Goal: Task Accomplishment & Management: Use online tool/utility

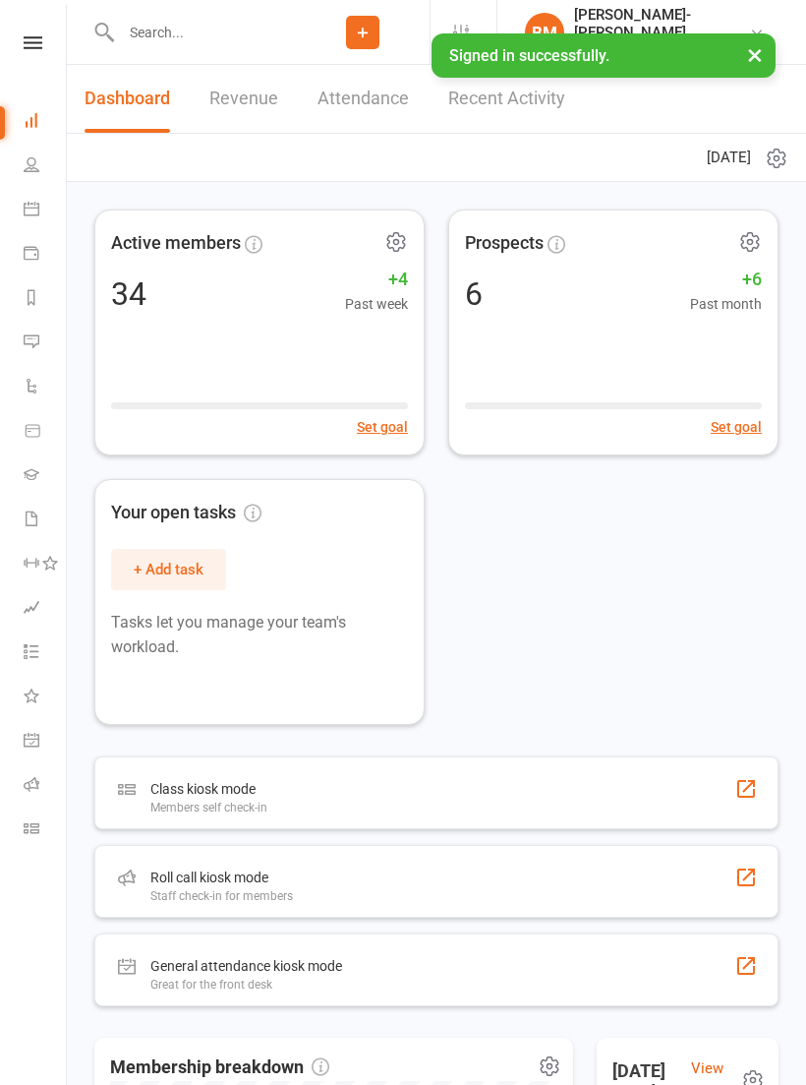
click at [175, 27] on input "text" at bounding box center [205, 33] width 181 height 28
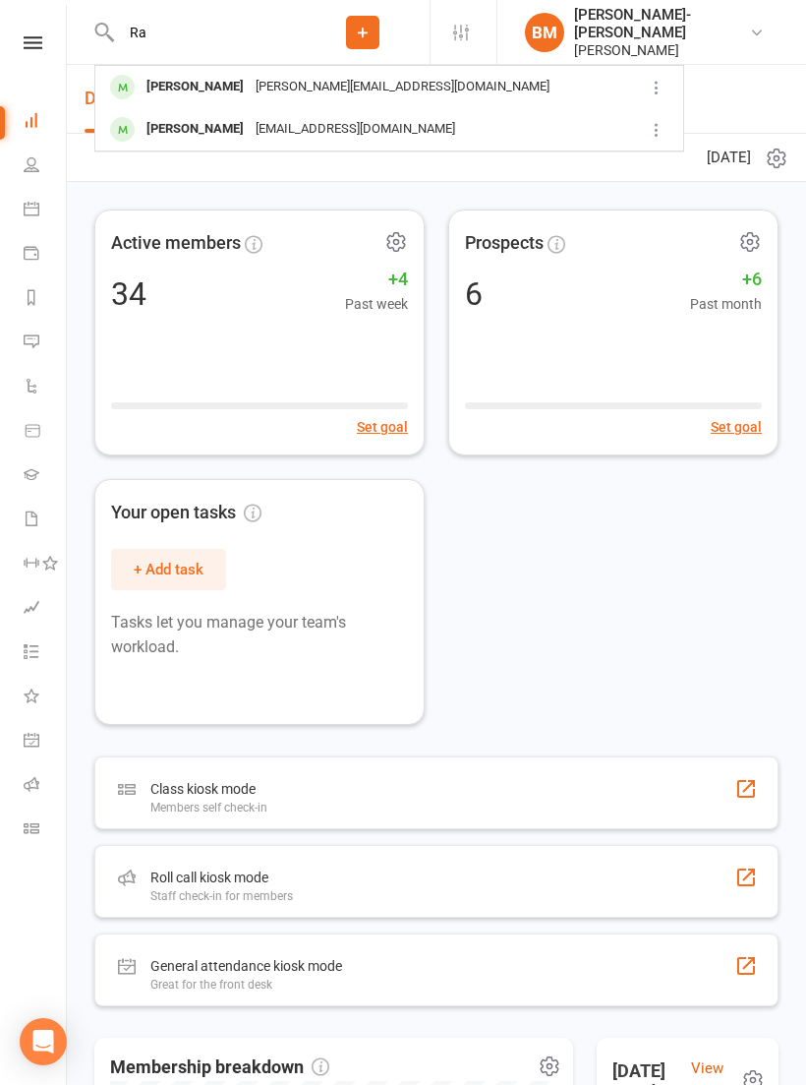
type input "R"
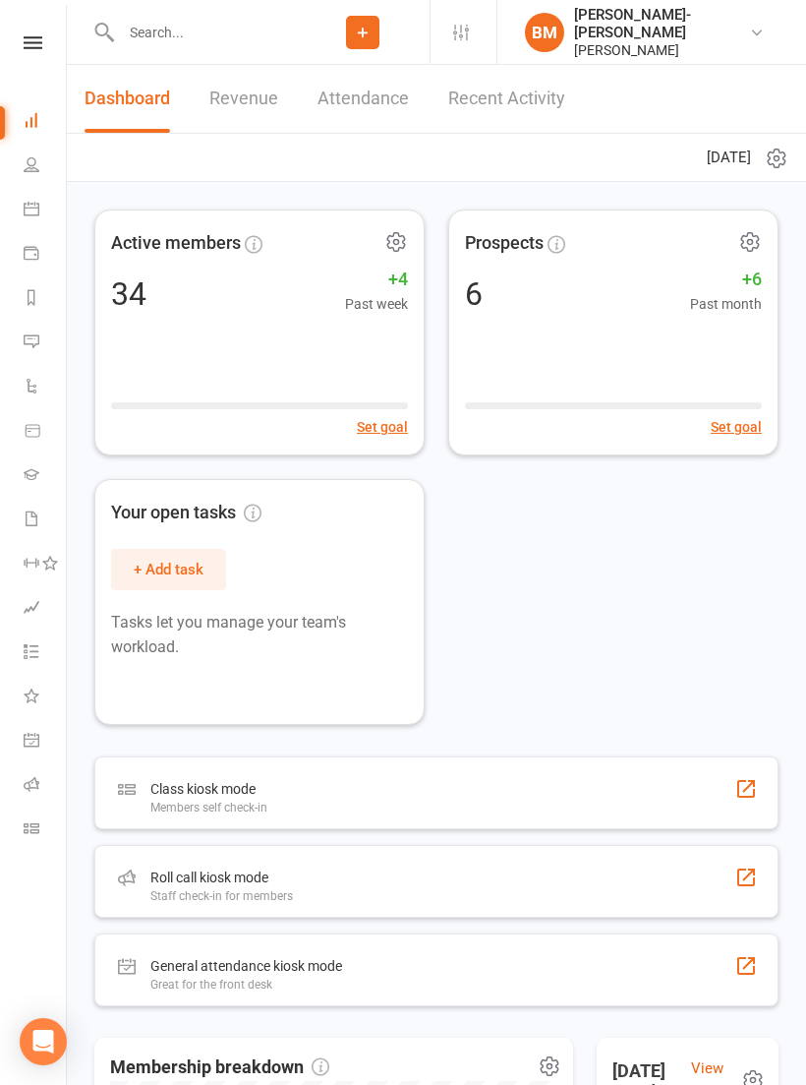
click at [28, 154] on link "People" at bounding box center [46, 167] width 44 height 44
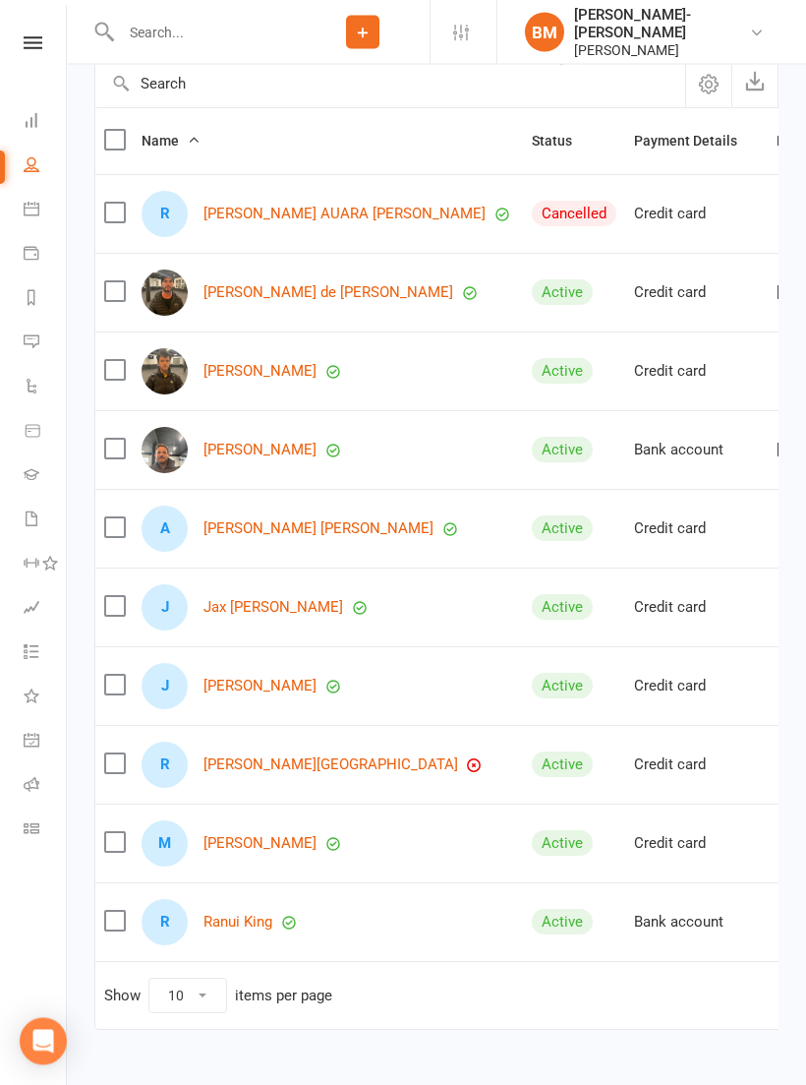
scroll to position [274, 0]
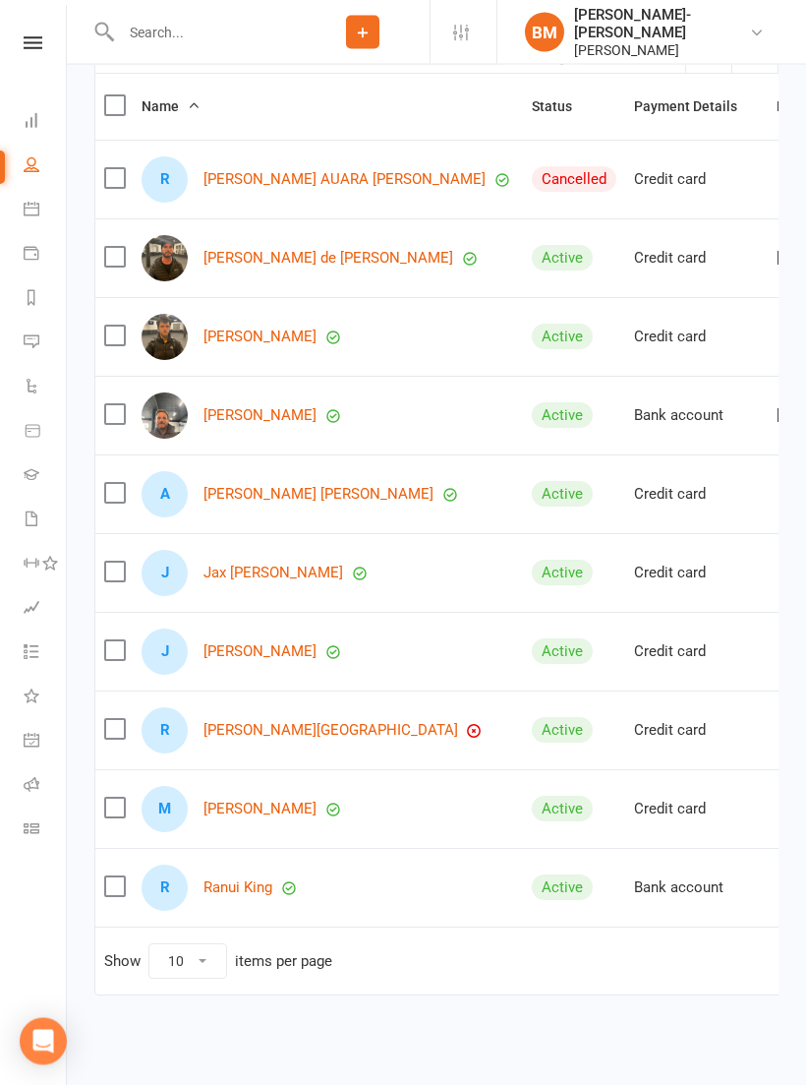
click at [201, 965] on select "10 25 50 100" at bounding box center [187, 961] width 77 height 33
select select "100"
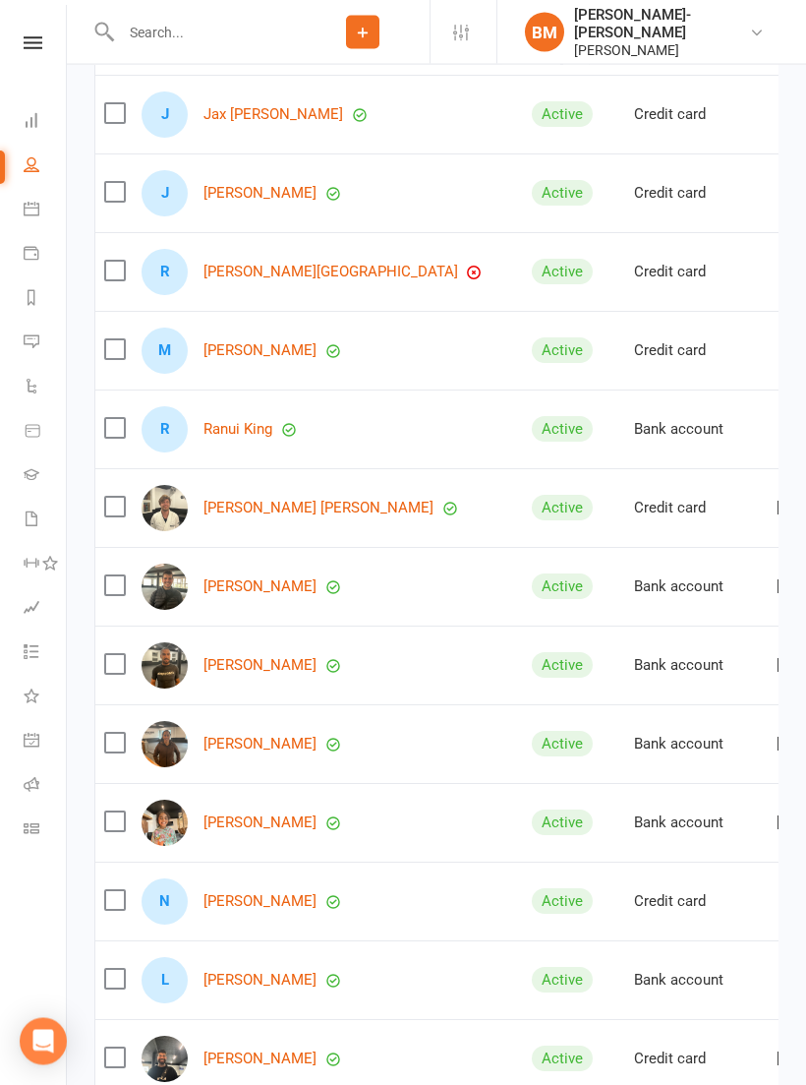
scroll to position [734, 0]
click at [238, 434] on link "Ranui King" at bounding box center [238, 429] width 69 height 17
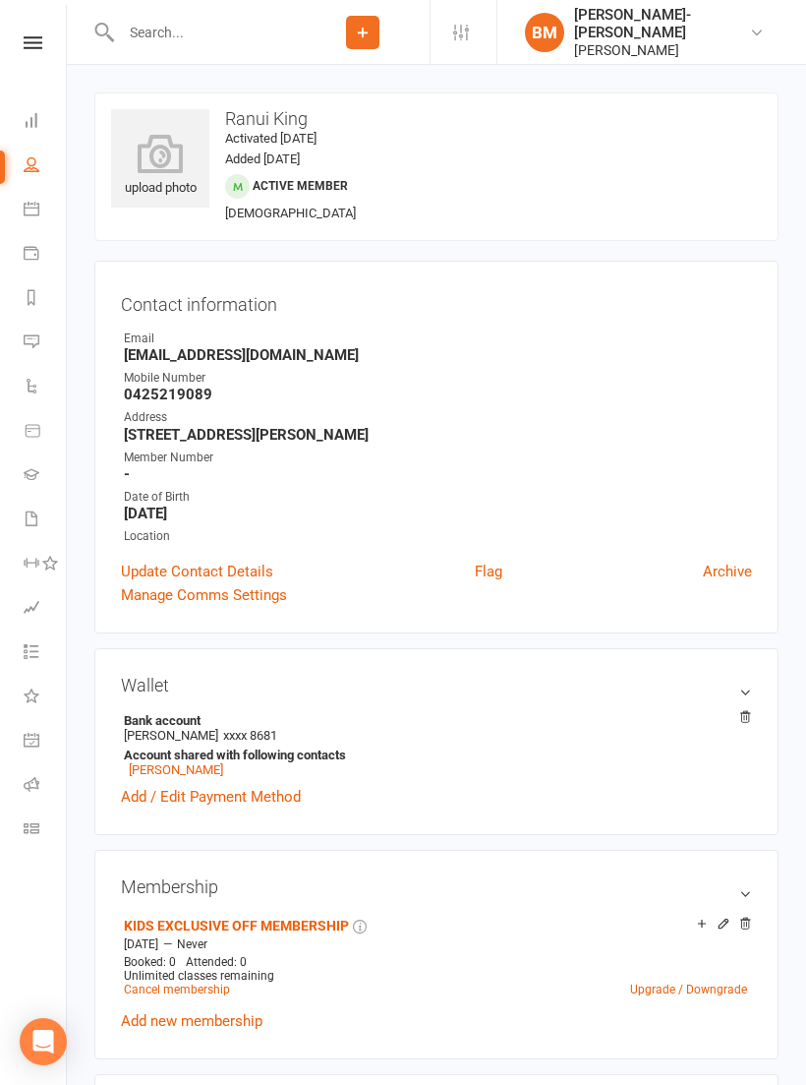
click at [158, 144] on icon at bounding box center [160, 153] width 98 height 39
click at [16, 823] on li "Class check-in" at bounding box center [33, 830] width 66 height 44
click at [30, 828] on icon at bounding box center [32, 828] width 16 height 16
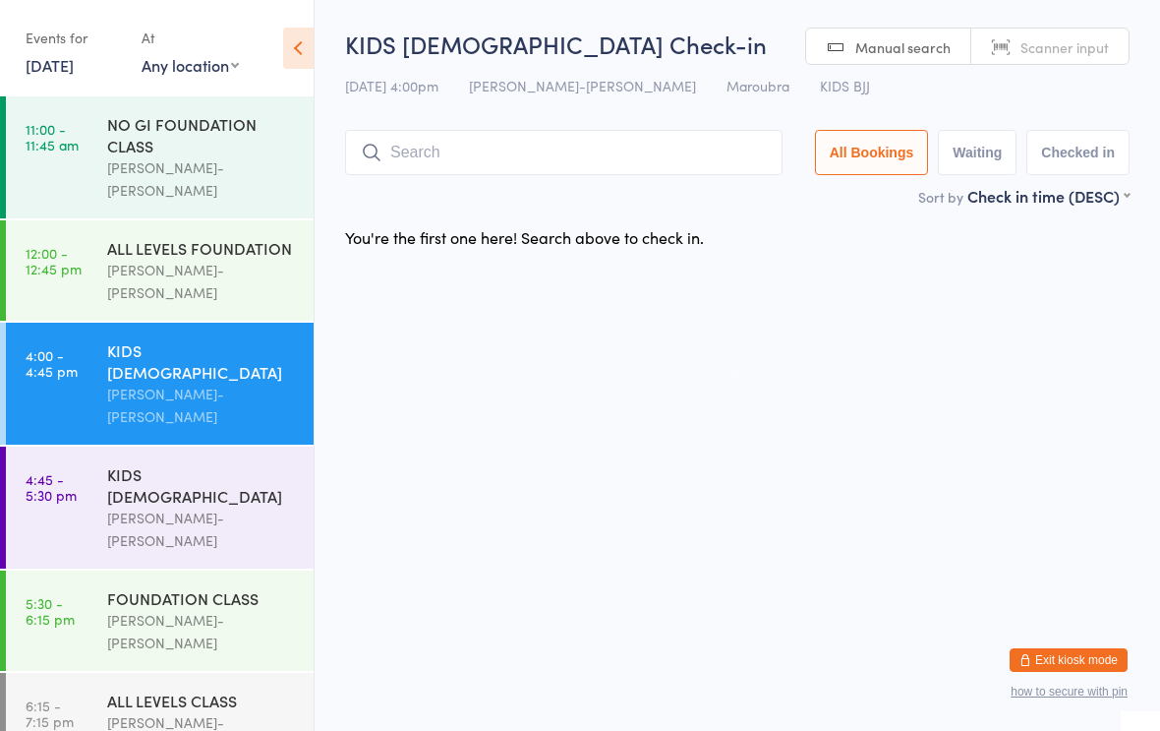
click at [208, 383] on div "[PERSON_NAME]-[PERSON_NAME]" at bounding box center [202, 405] width 190 height 45
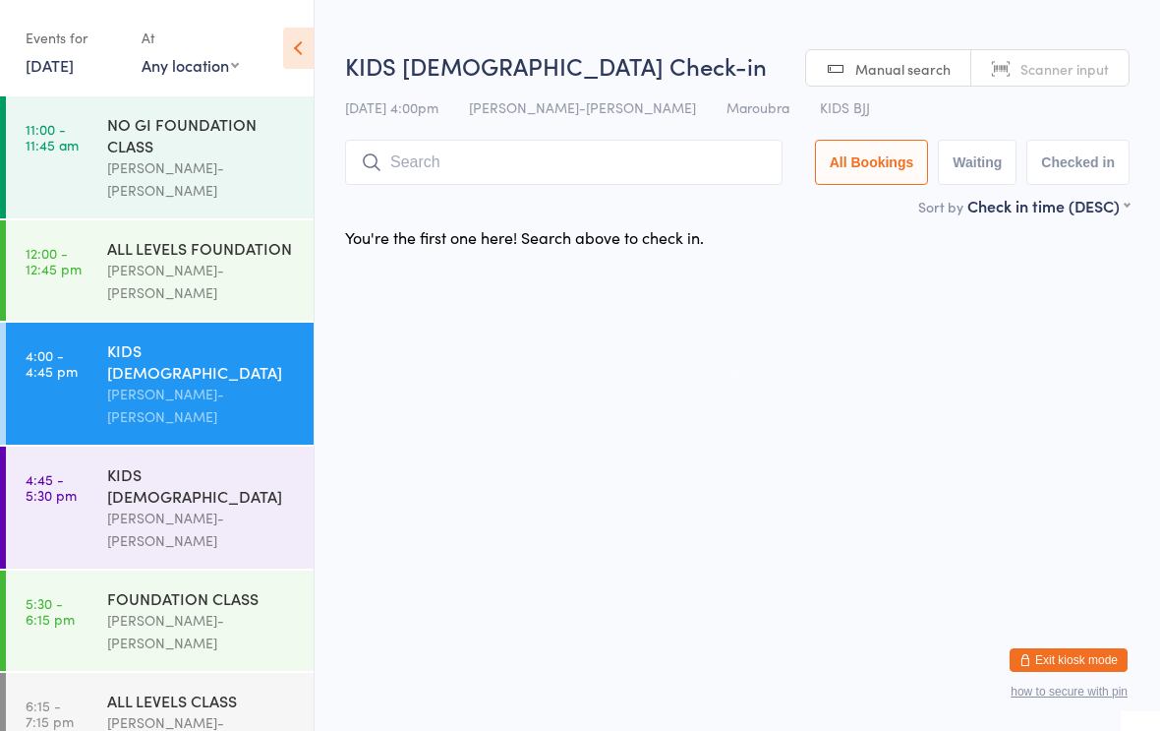
click at [558, 175] on input "search" at bounding box center [564, 162] width 438 height 45
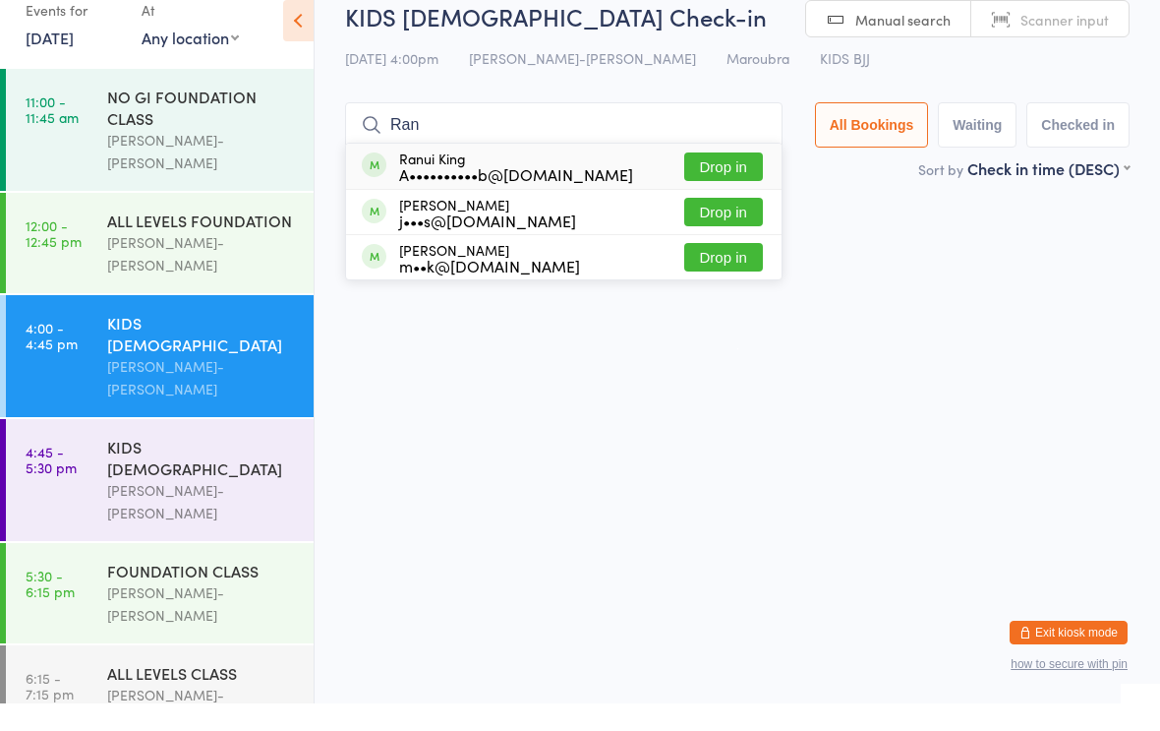
type input "Ran"
click at [726, 180] on button "Drop in" at bounding box center [723, 194] width 79 height 29
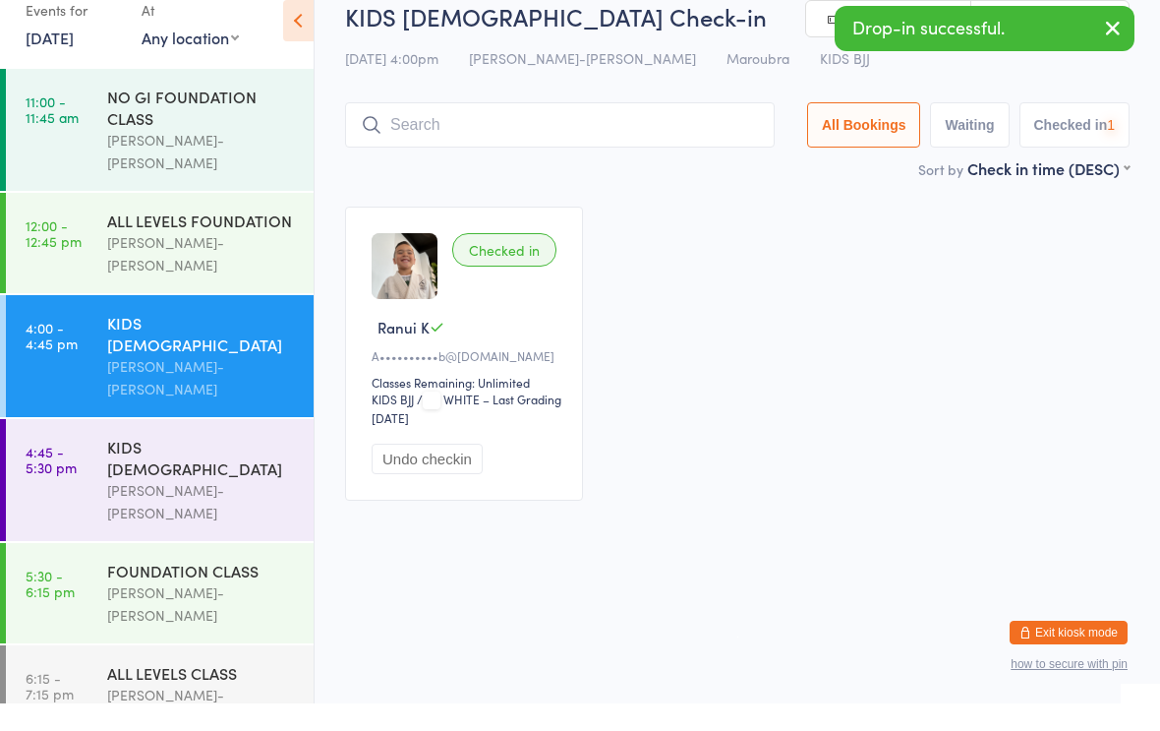
click at [805, 238] on div "Checked in Ranui K A••••••••••b@[DOMAIN_NAME] Classes Remaining: Unlimited KIDS…" at bounding box center [737, 380] width 820 height 329
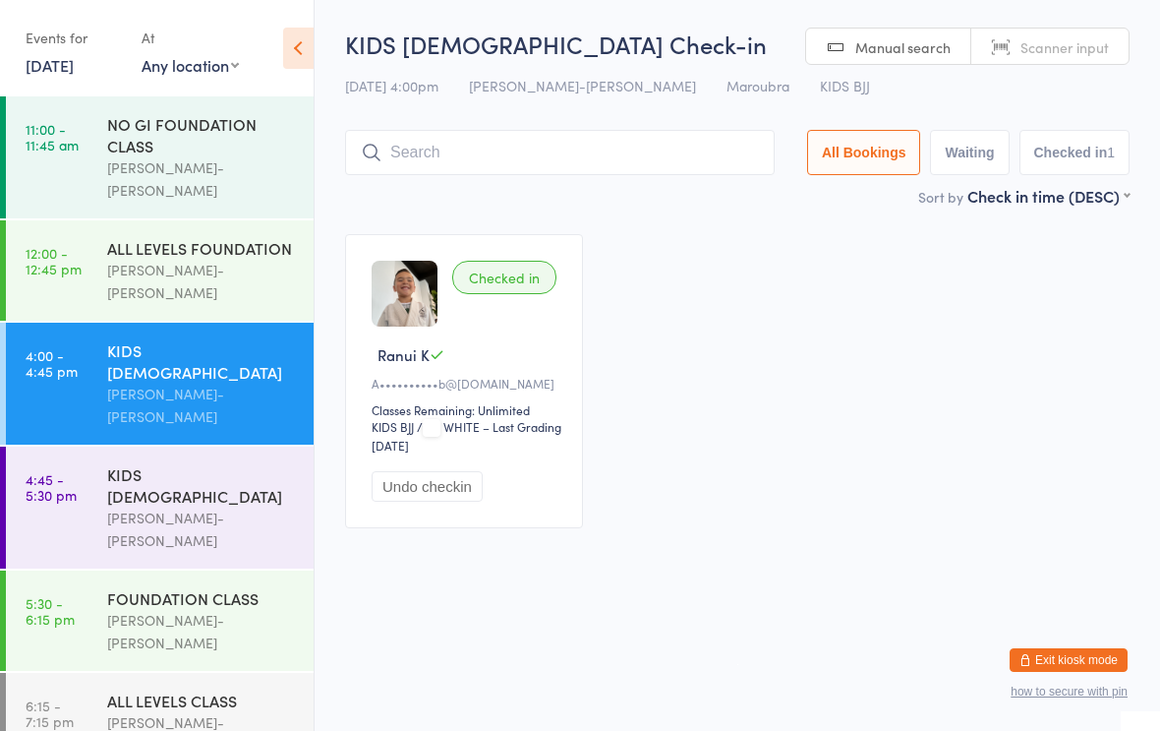
click at [641, 148] on input "search" at bounding box center [560, 152] width 430 height 45
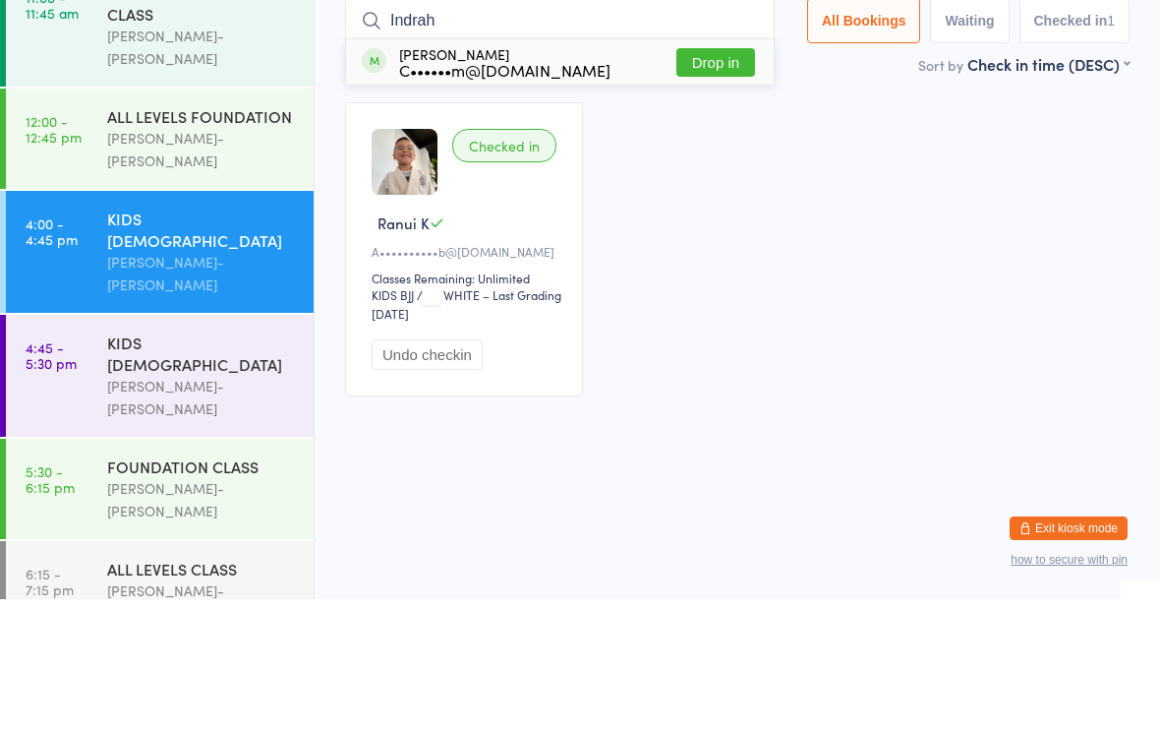
type input "Indrah"
click at [705, 180] on button "Drop in" at bounding box center [716, 194] width 79 height 29
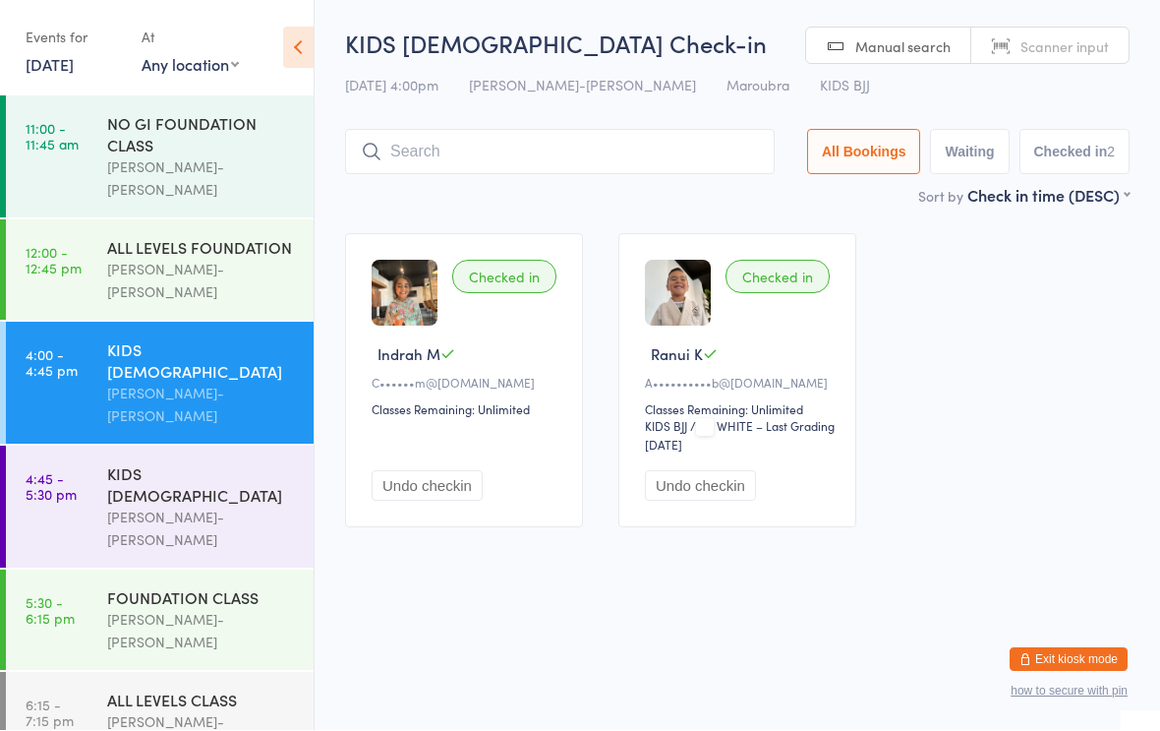
click at [208, 609] on div "[PERSON_NAME]-[PERSON_NAME]" at bounding box center [202, 631] width 190 height 45
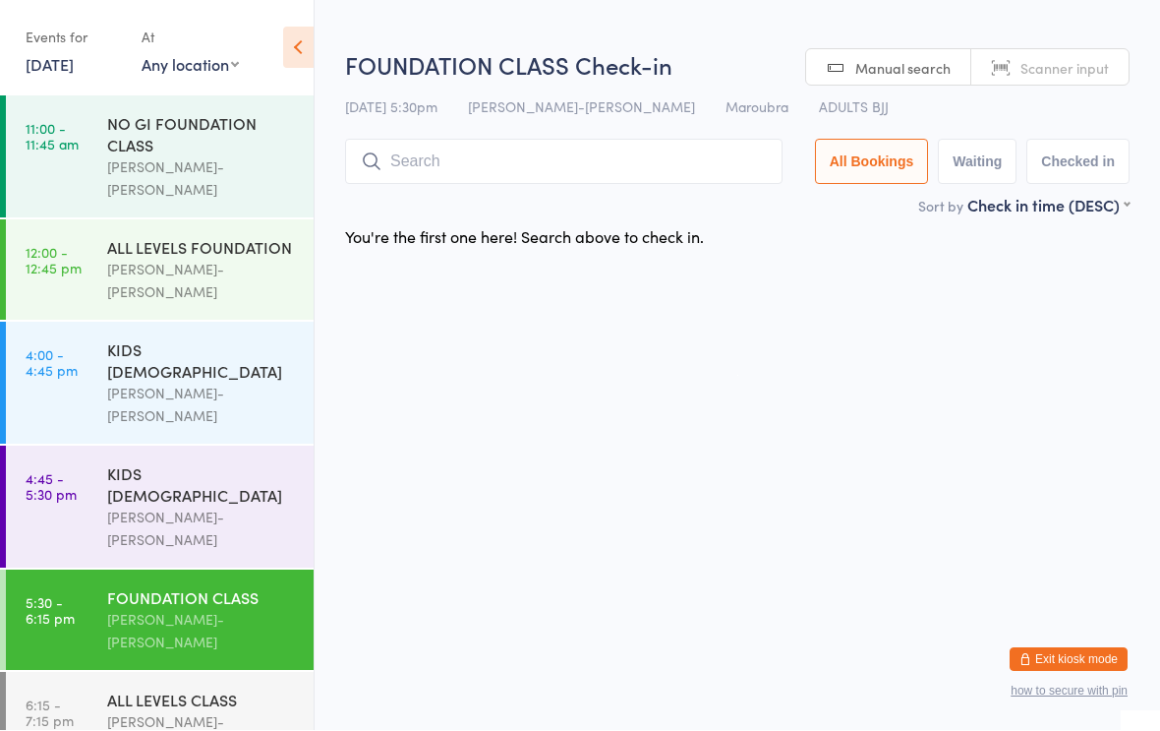
click at [541, 167] on input "search" at bounding box center [564, 162] width 438 height 45
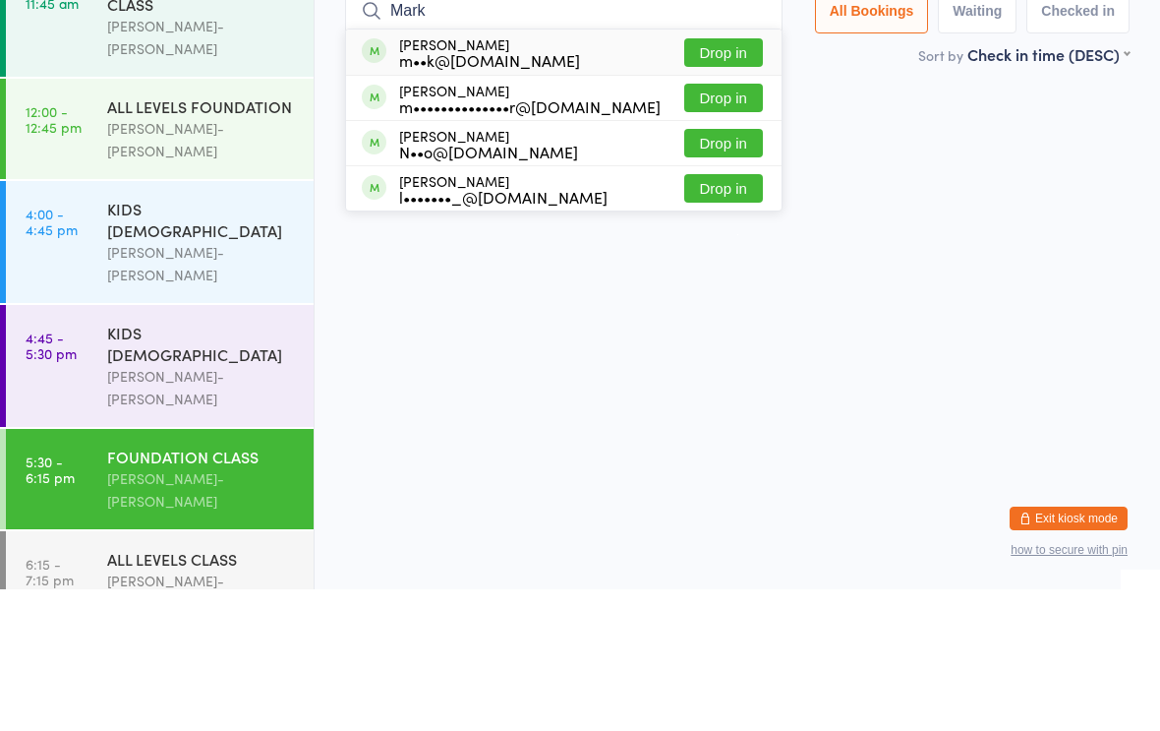
type input "Mark"
click at [719, 180] on button "Drop in" at bounding box center [723, 194] width 79 height 29
